Goal: Task Accomplishment & Management: Manage account settings

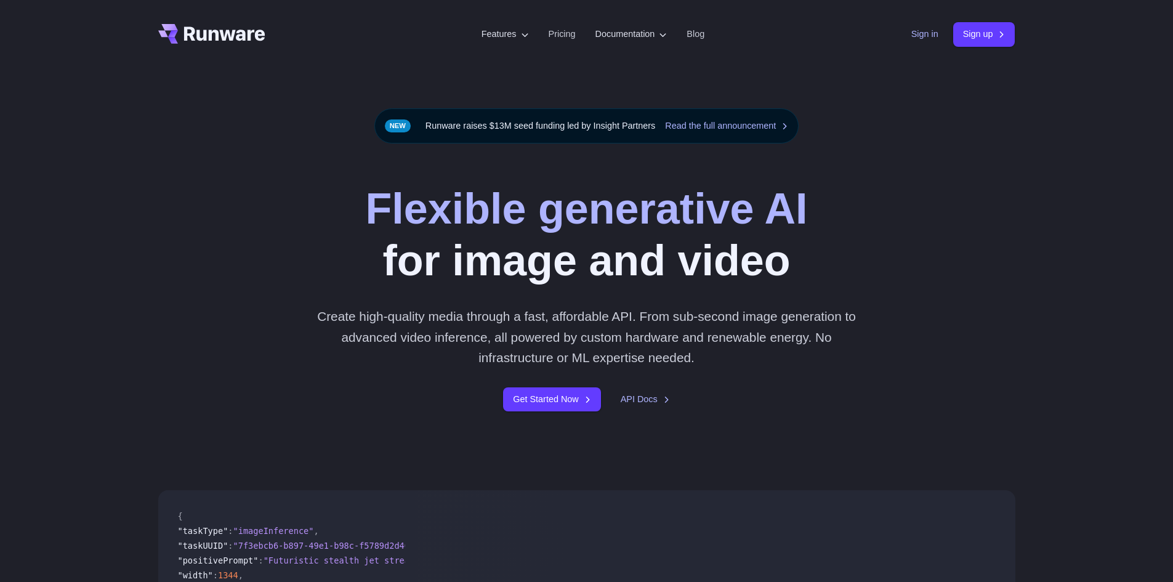
drag, startPoint x: 0, startPoint y: 0, endPoint x: 909, endPoint y: 36, distance: 909.7
click at [911, 36] on link "Sign in" at bounding box center [924, 34] width 27 height 14
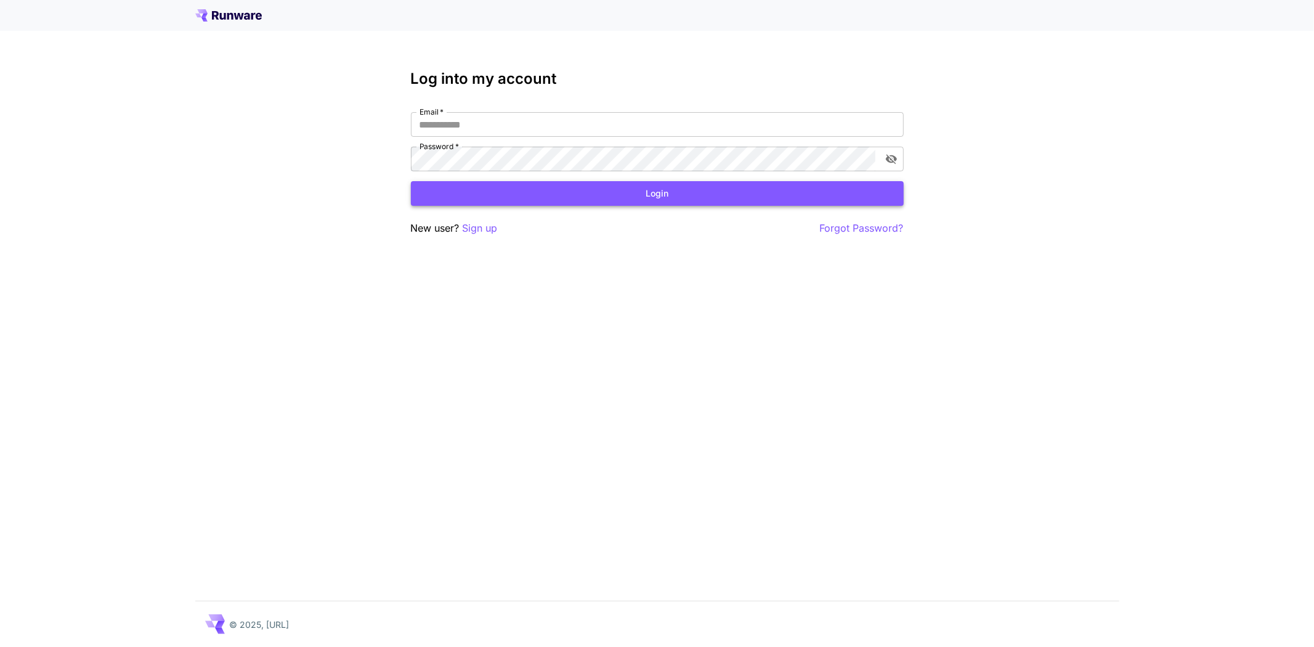
type input "**********"
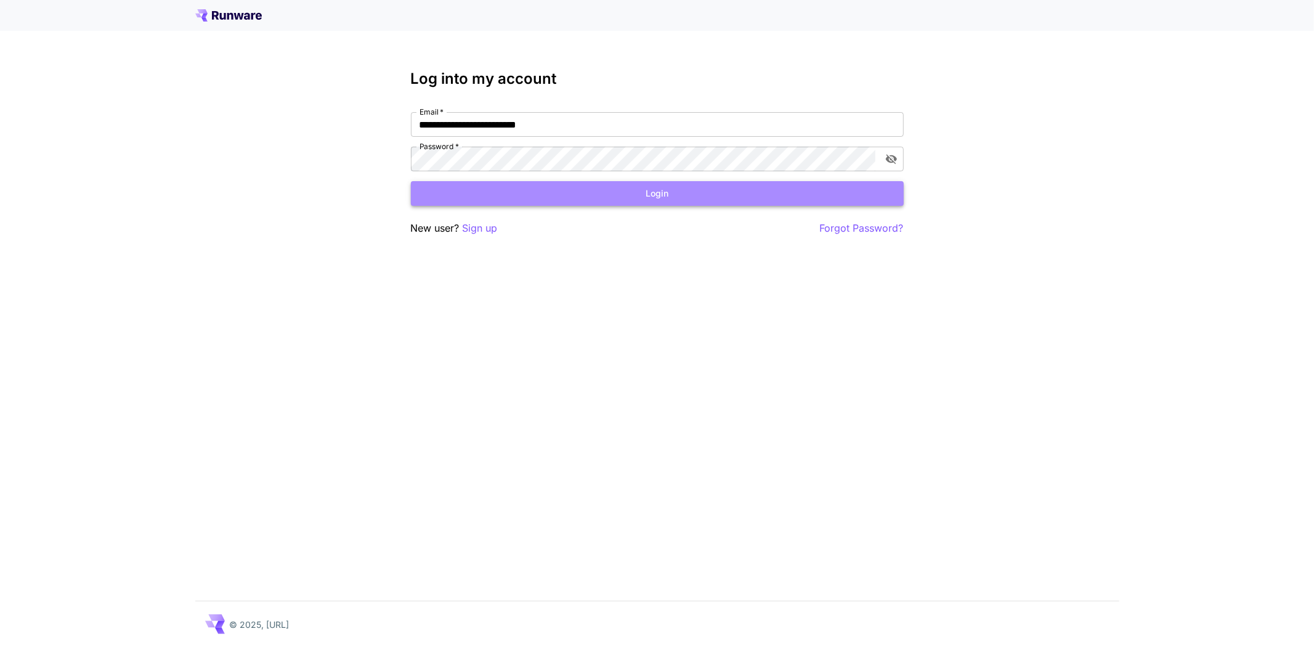
click at [610, 193] on button "Login" at bounding box center [657, 193] width 493 height 25
